Goal: Information Seeking & Learning: Learn about a topic

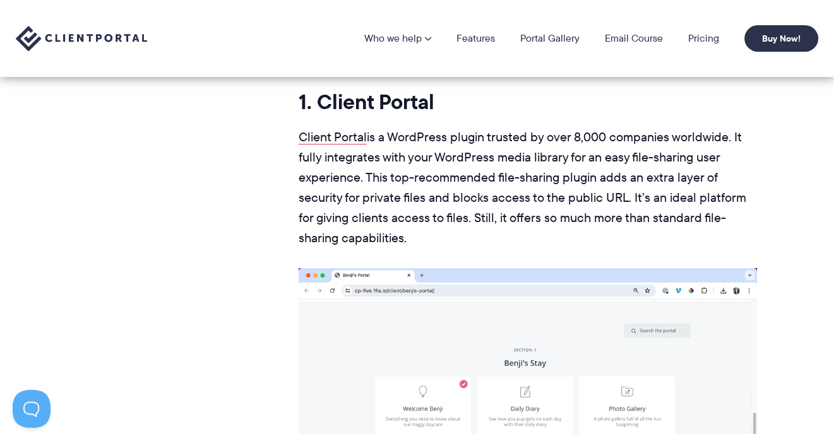
scroll to position [4543, 0]
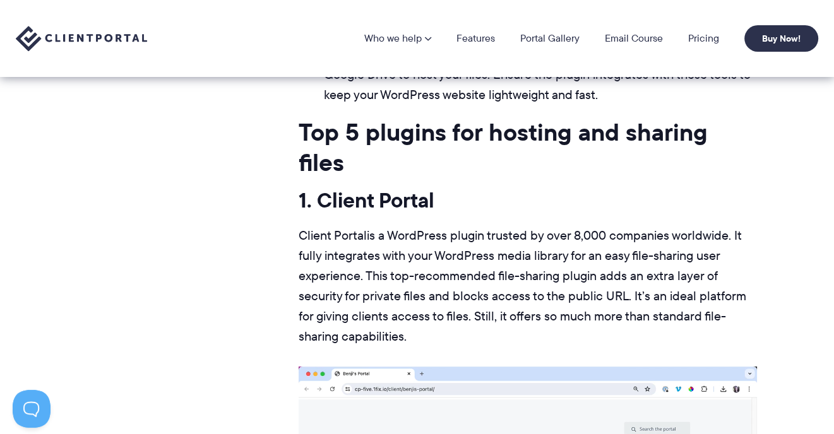
click at [305, 227] on link "Client Portal" at bounding box center [332, 236] width 68 height 18
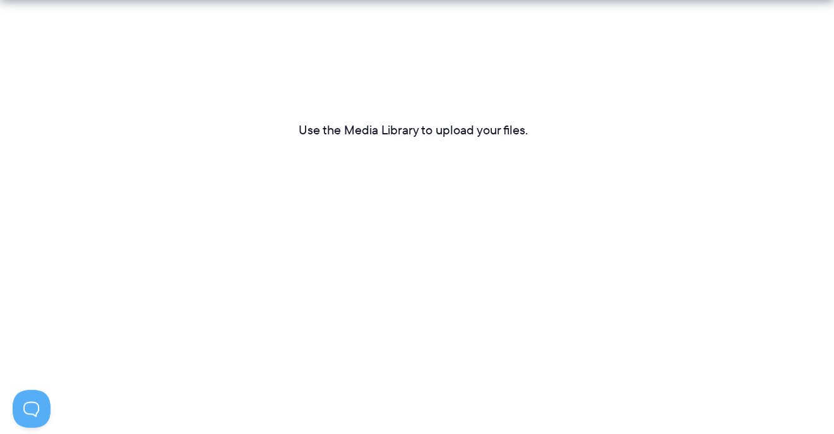
scroll to position [10412, 0]
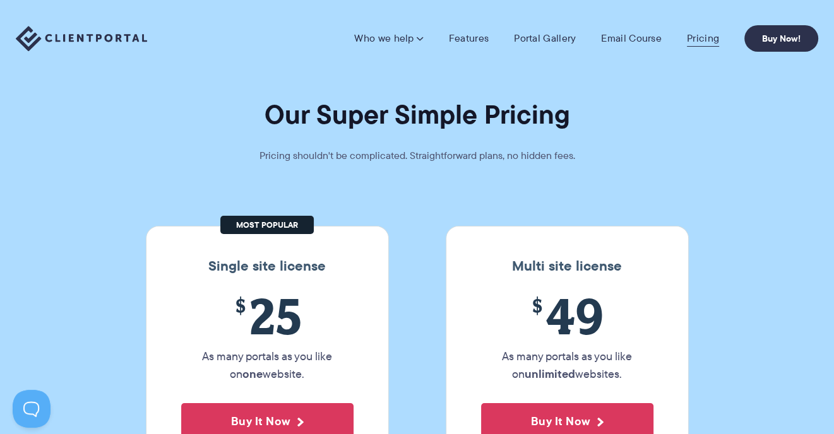
click at [704, 35] on link "Pricing" at bounding box center [703, 38] width 32 height 13
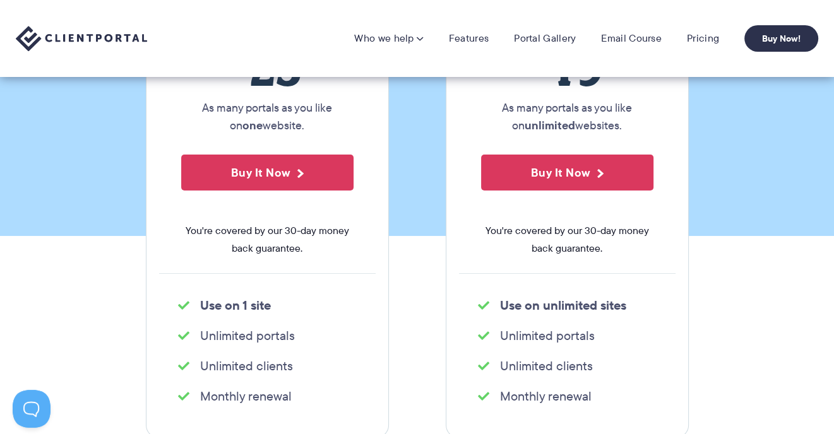
scroll to position [126, 0]
